Goal: Information Seeking & Learning: Learn about a topic

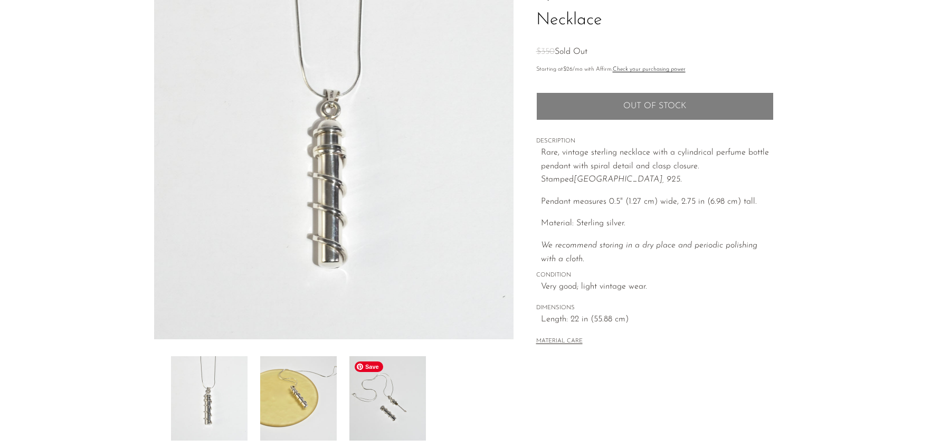
scroll to position [97, 0]
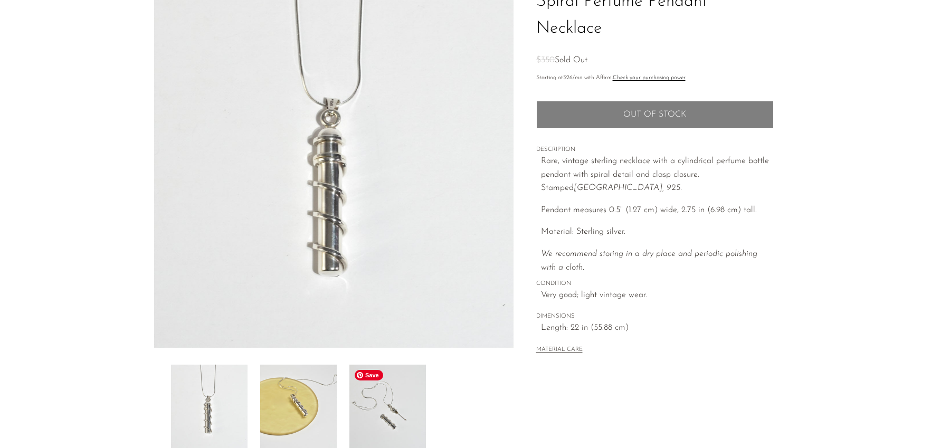
click at [356, 381] on img at bounding box center [388, 407] width 77 height 84
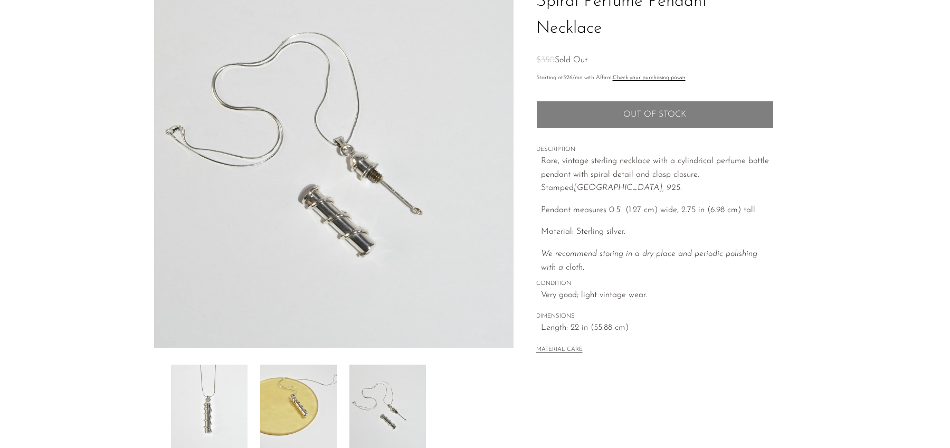
click at [398, 207] on img at bounding box center [334, 150] width 360 height 396
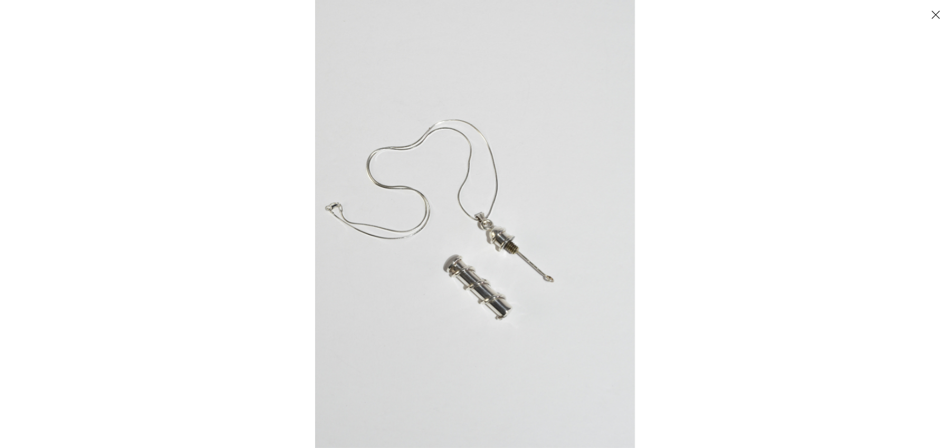
click at [510, 272] on img at bounding box center [475, 224] width 320 height 448
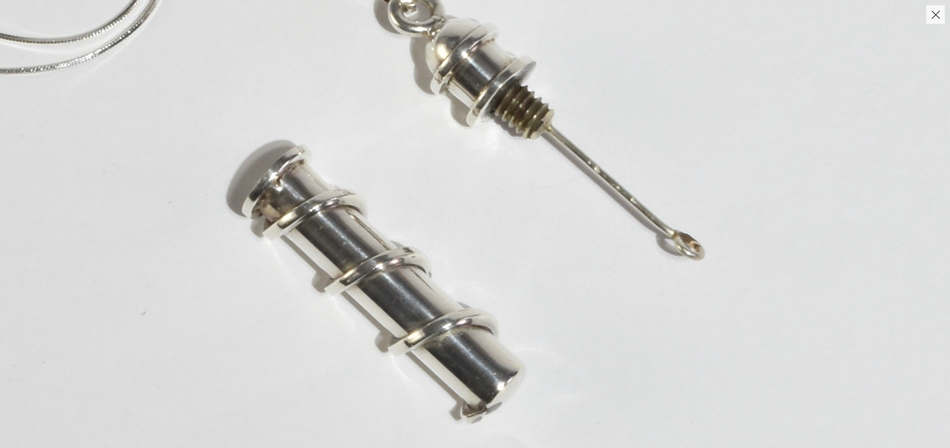
click at [510, 272] on img at bounding box center [364, 8] width 1381 height 1933
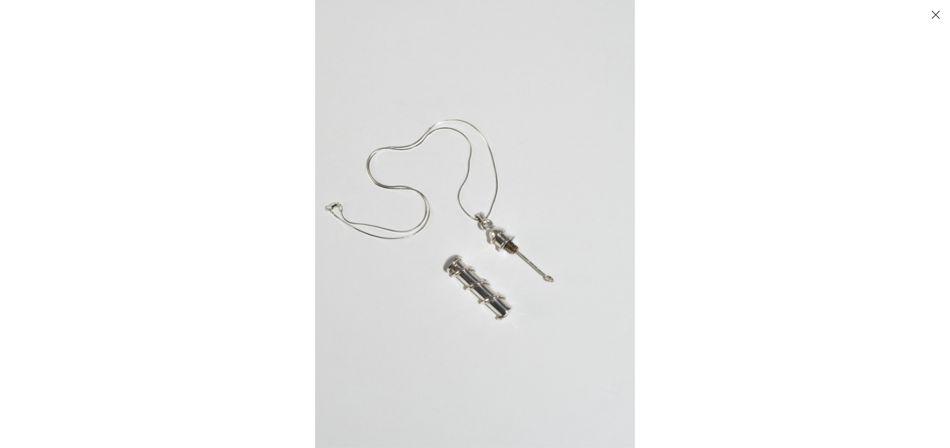
click at [268, 120] on div at bounding box center [475, 224] width 950 height 448
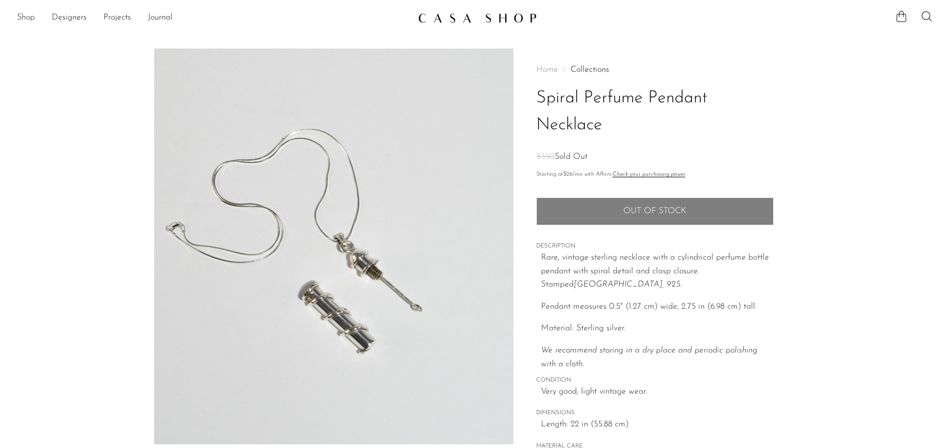
click at [25, 17] on link "Shop" at bounding box center [26, 18] width 18 height 14
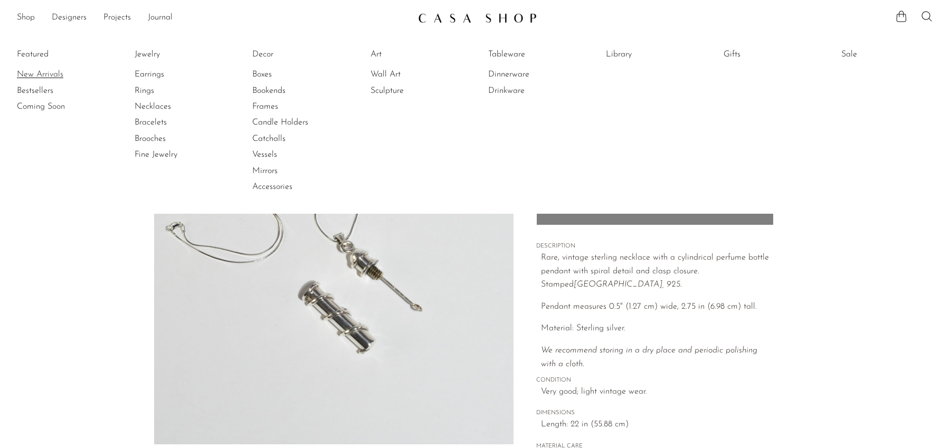
click at [35, 71] on link "New Arrivals" at bounding box center [56, 75] width 79 height 12
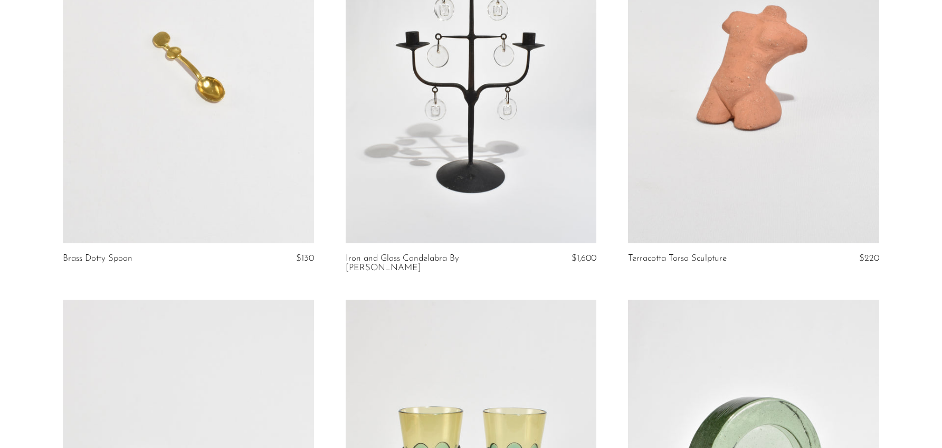
scroll to position [3389, 0]
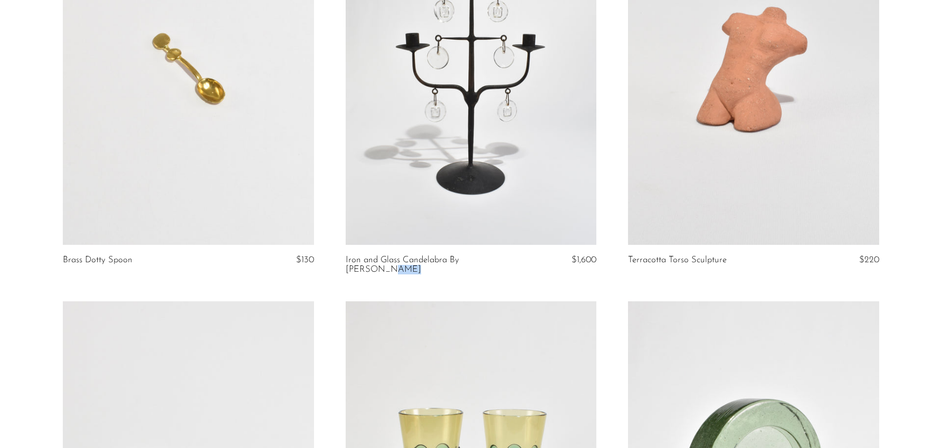
drag, startPoint x: 524, startPoint y: 257, endPoint x: 464, endPoint y: 261, distance: 60.3
click at [464, 261] on div "Iron and Glass Candelabra By Erik Höglund $1,600" at bounding box center [471, 266] width 251 height 20
copy div "Erik Höglund"
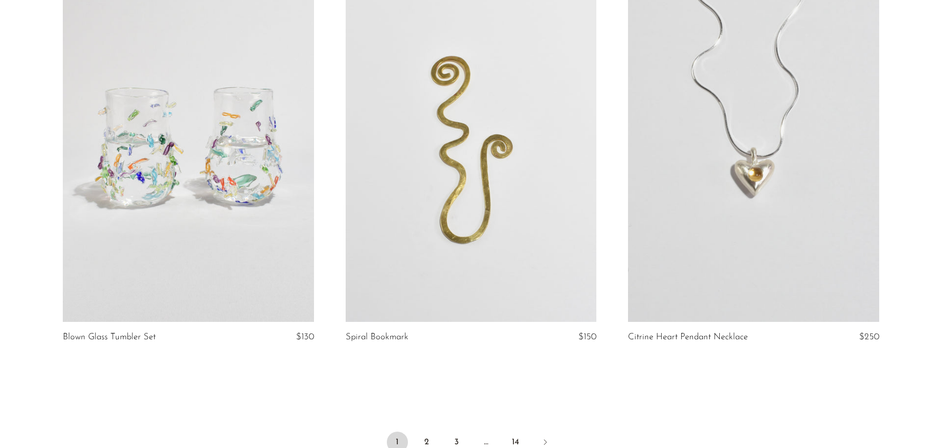
scroll to position [4651, 0]
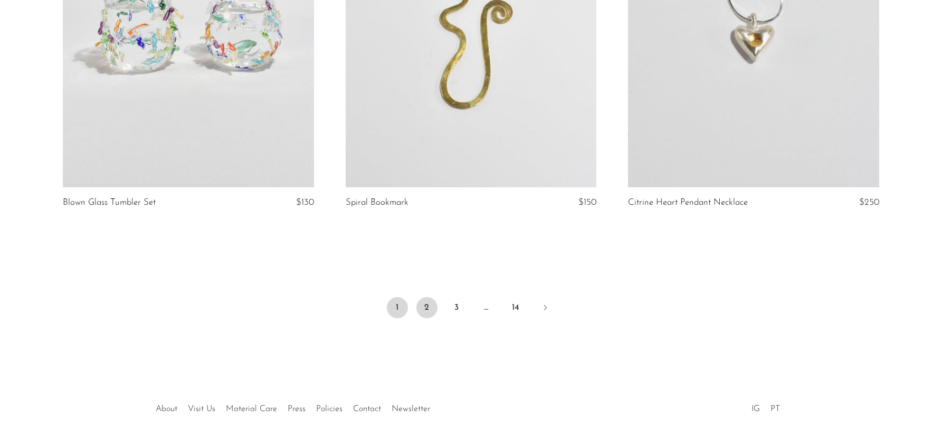
click at [423, 298] on link "2" at bounding box center [427, 307] width 21 height 21
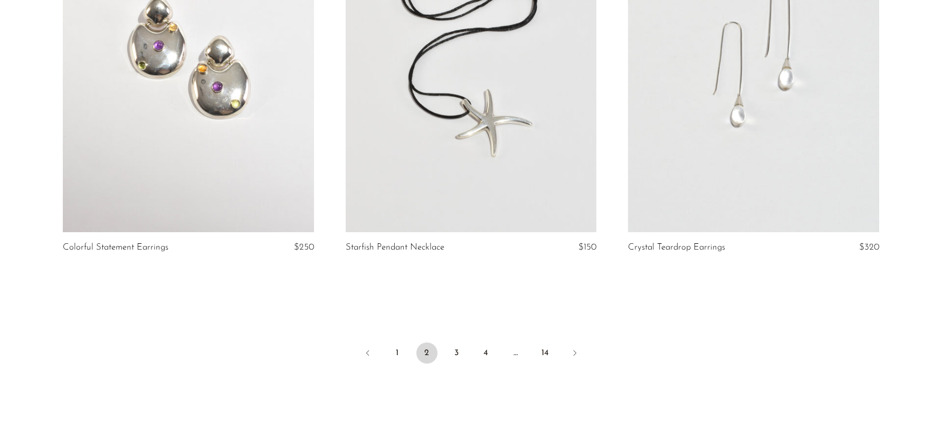
scroll to position [4672, 0]
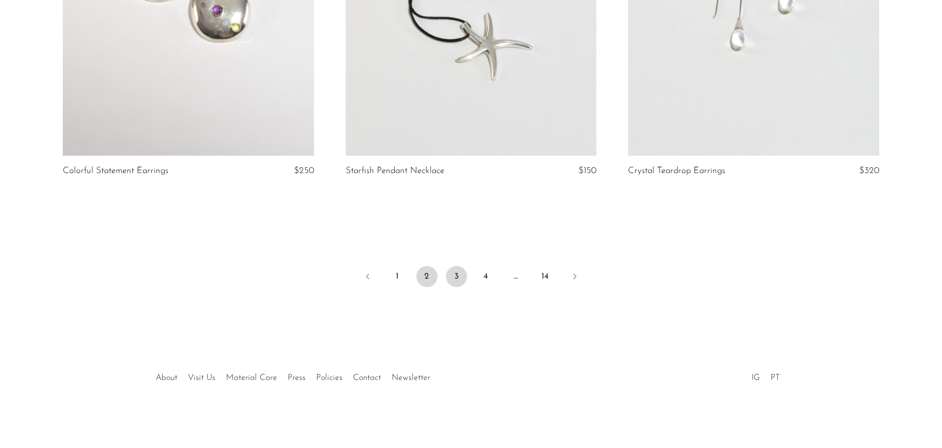
click at [462, 276] on link "3" at bounding box center [456, 276] width 21 height 21
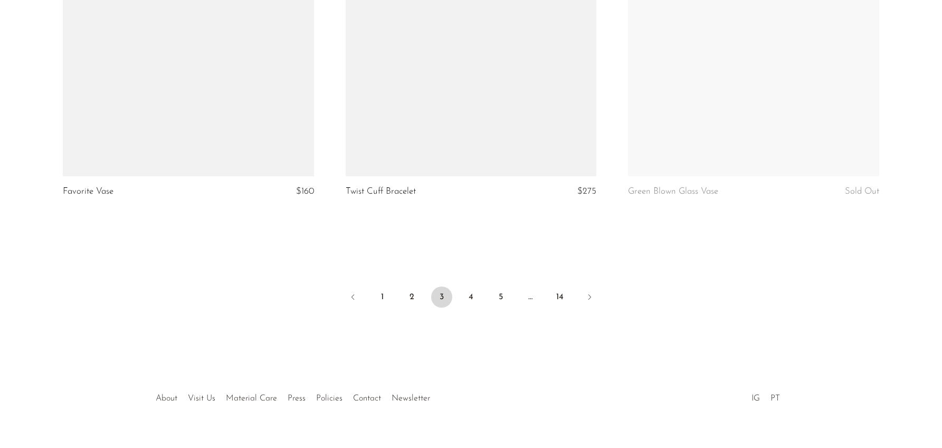
scroll to position [4672, 0]
